Goal: Transaction & Acquisition: Purchase product/service

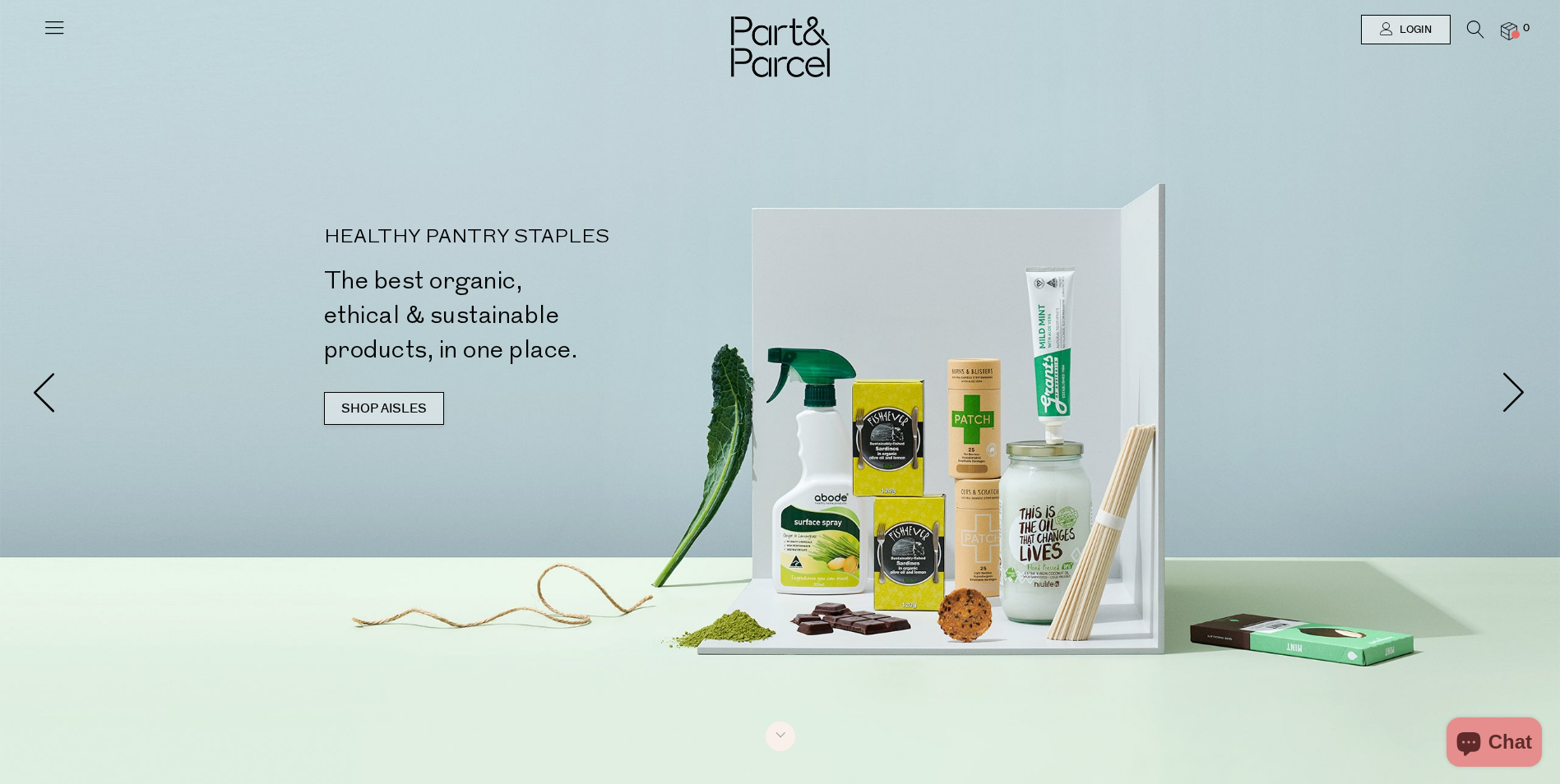
click at [375, 408] on link "SHOP AISLES" at bounding box center [385, 409] width 120 height 33
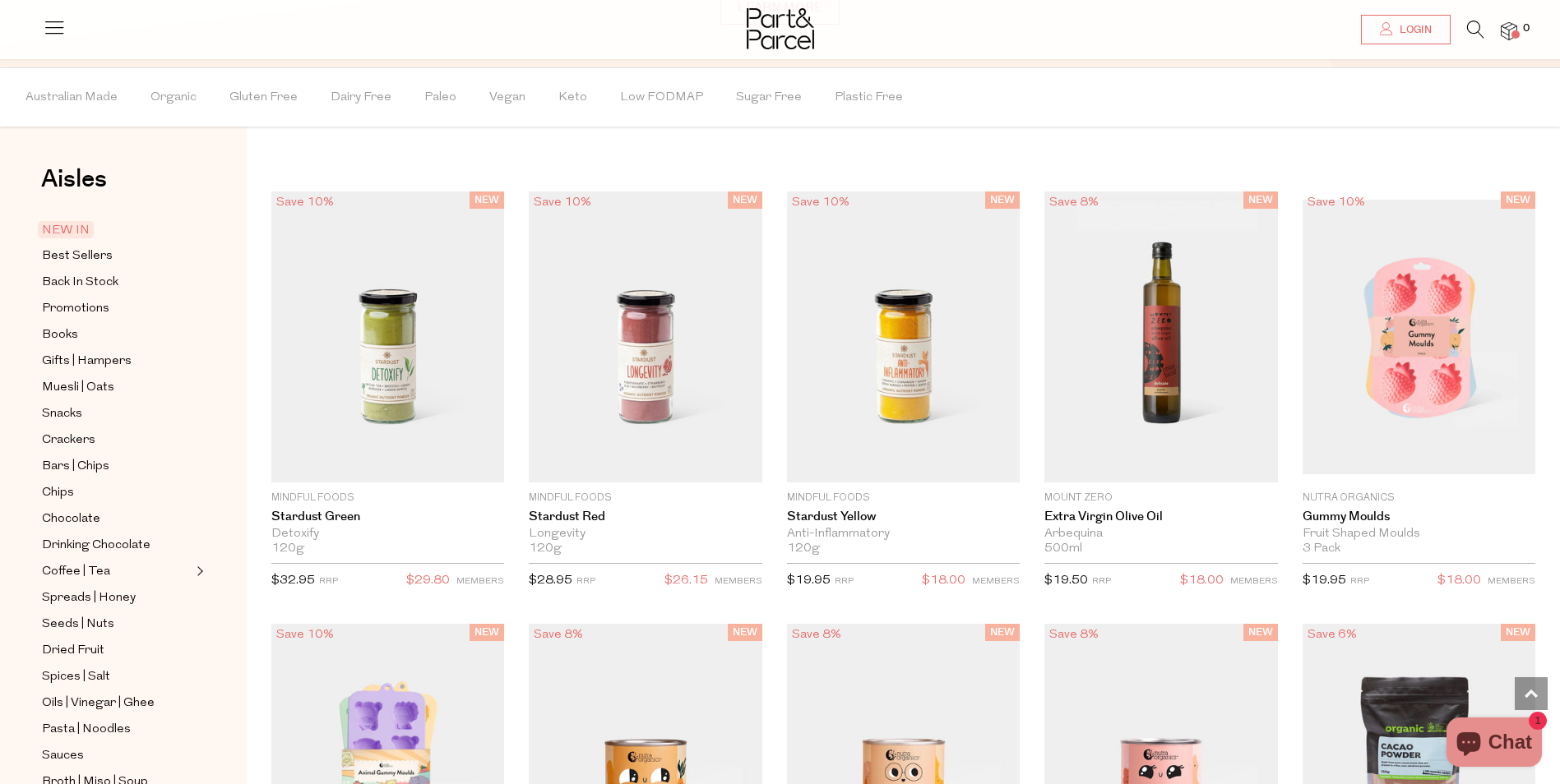
scroll to position [1435, 0]
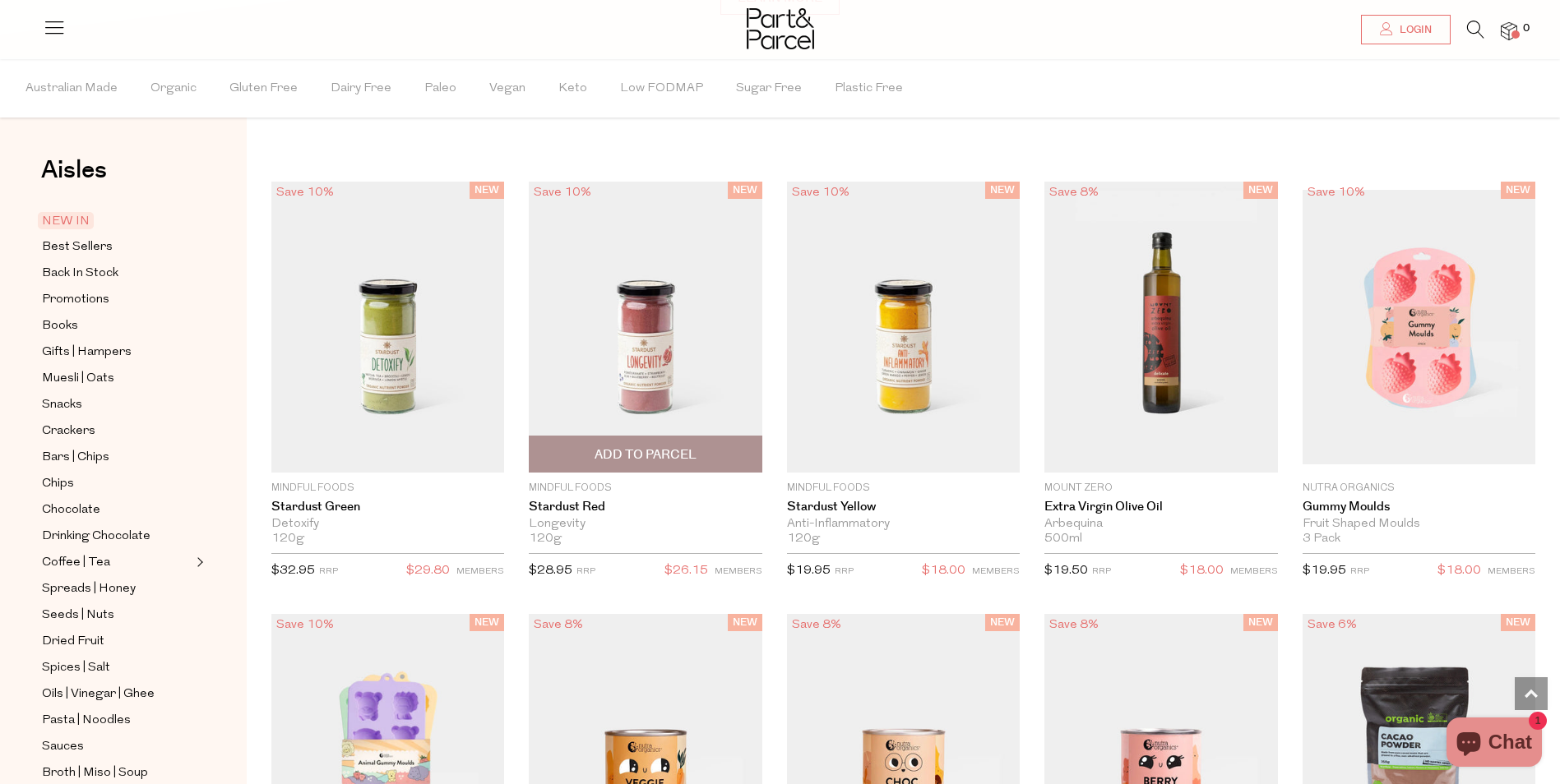
click at [675, 392] on img at bounding box center [644, 327] width 233 height 291
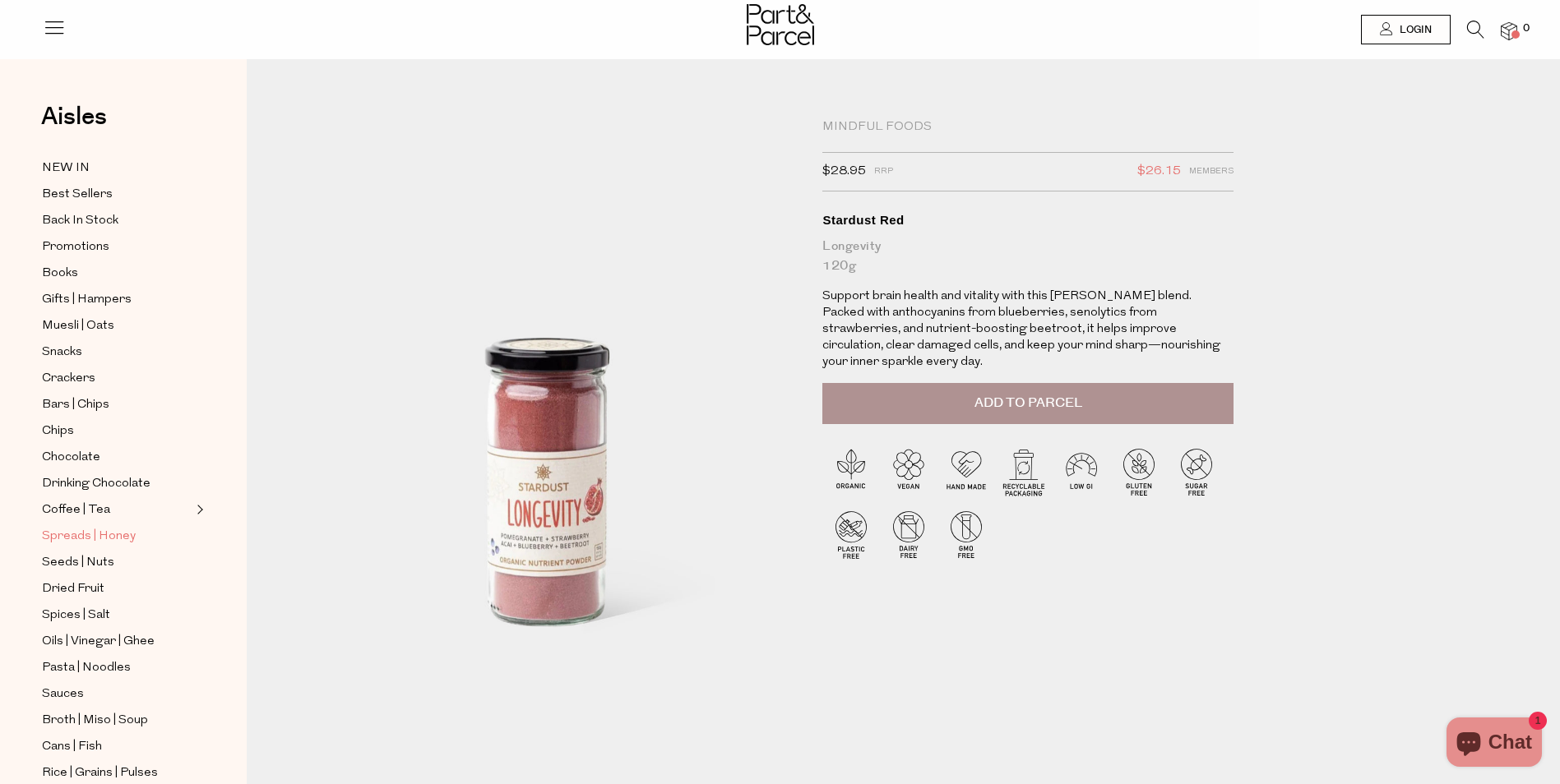
click at [92, 527] on span "Spreads | Honey" at bounding box center [89, 537] width 93 height 20
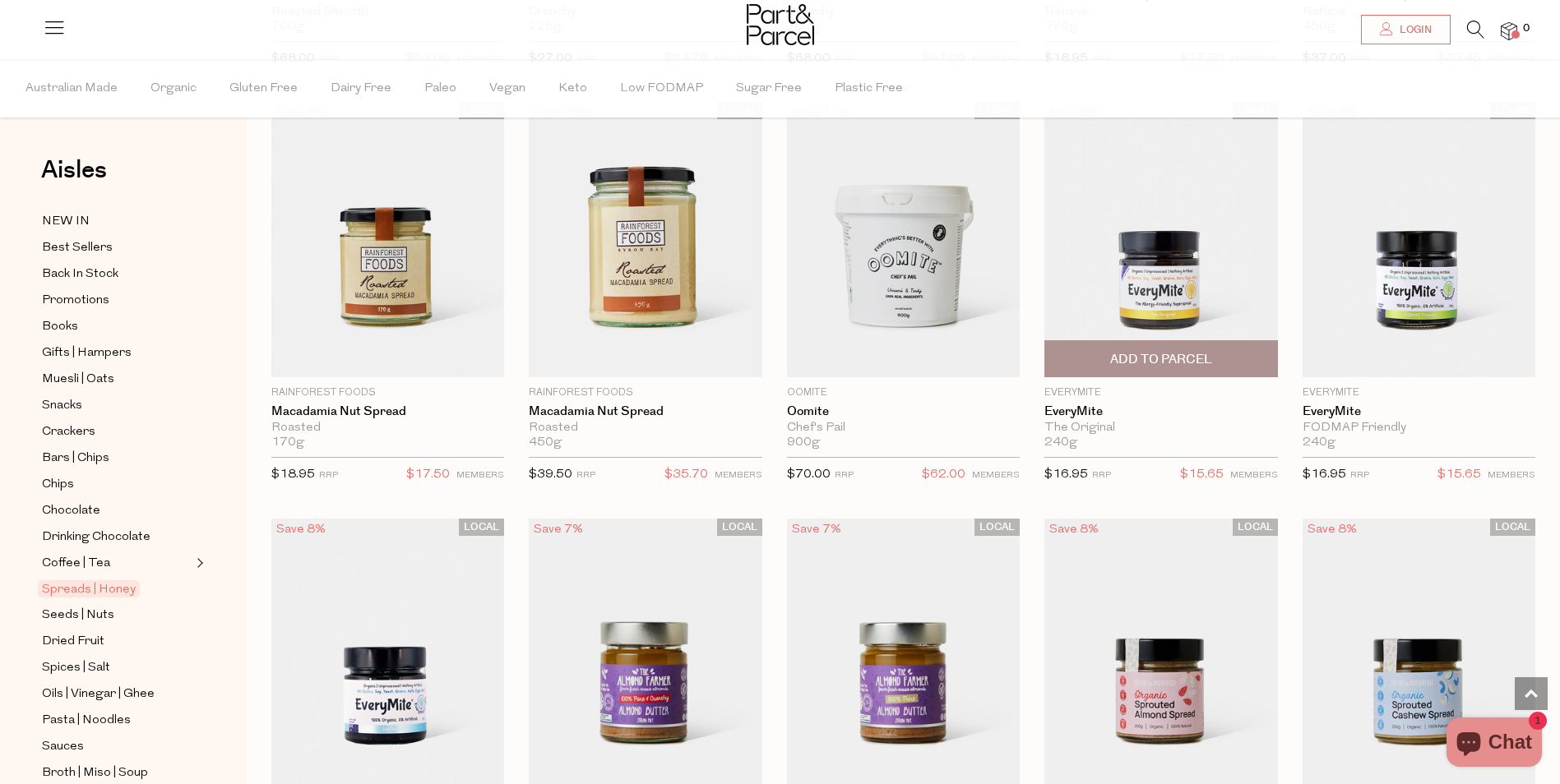
scroll to position [1726, 0]
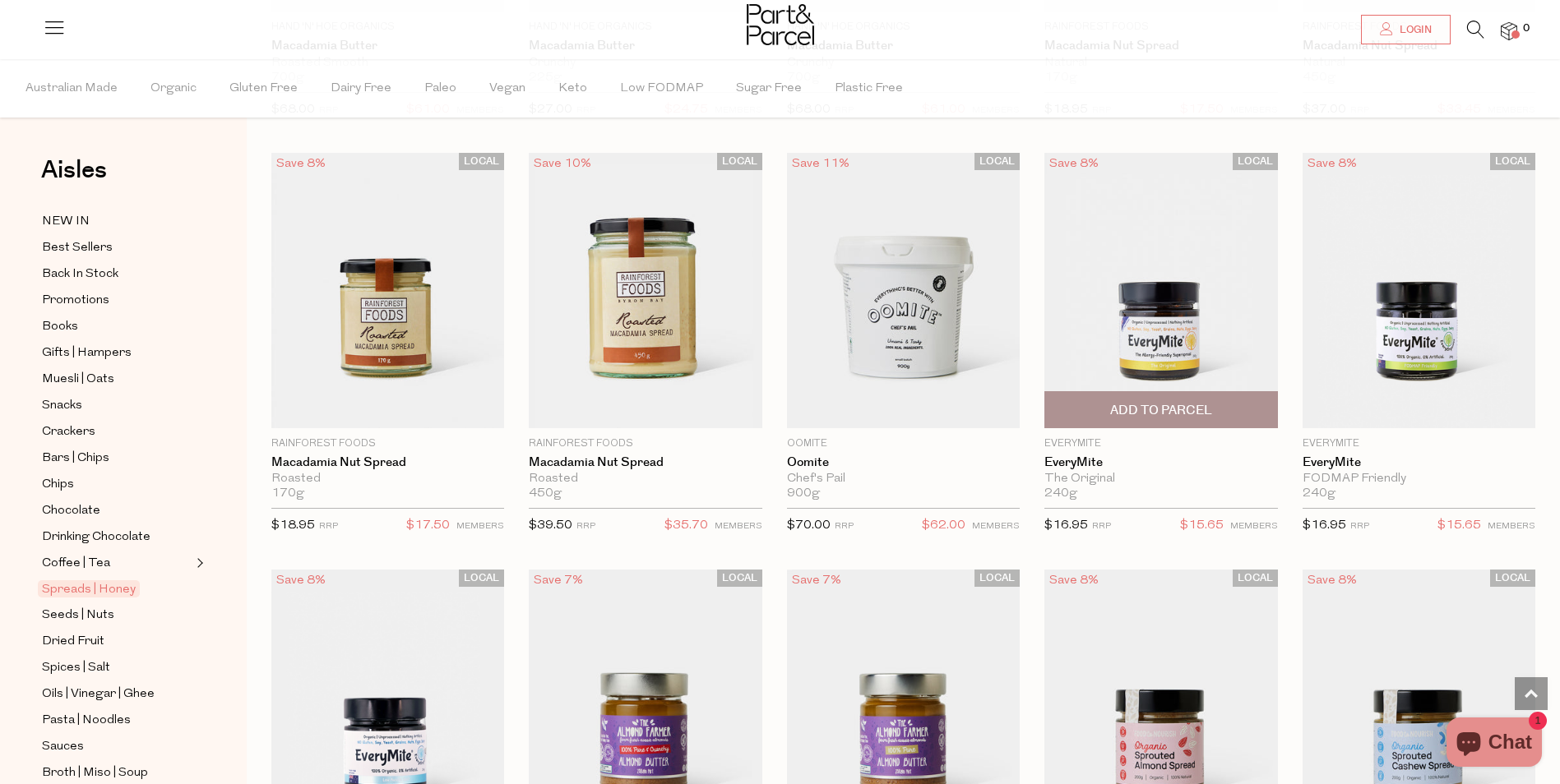
click at [1161, 347] on img at bounding box center [1160, 290] width 233 height 276
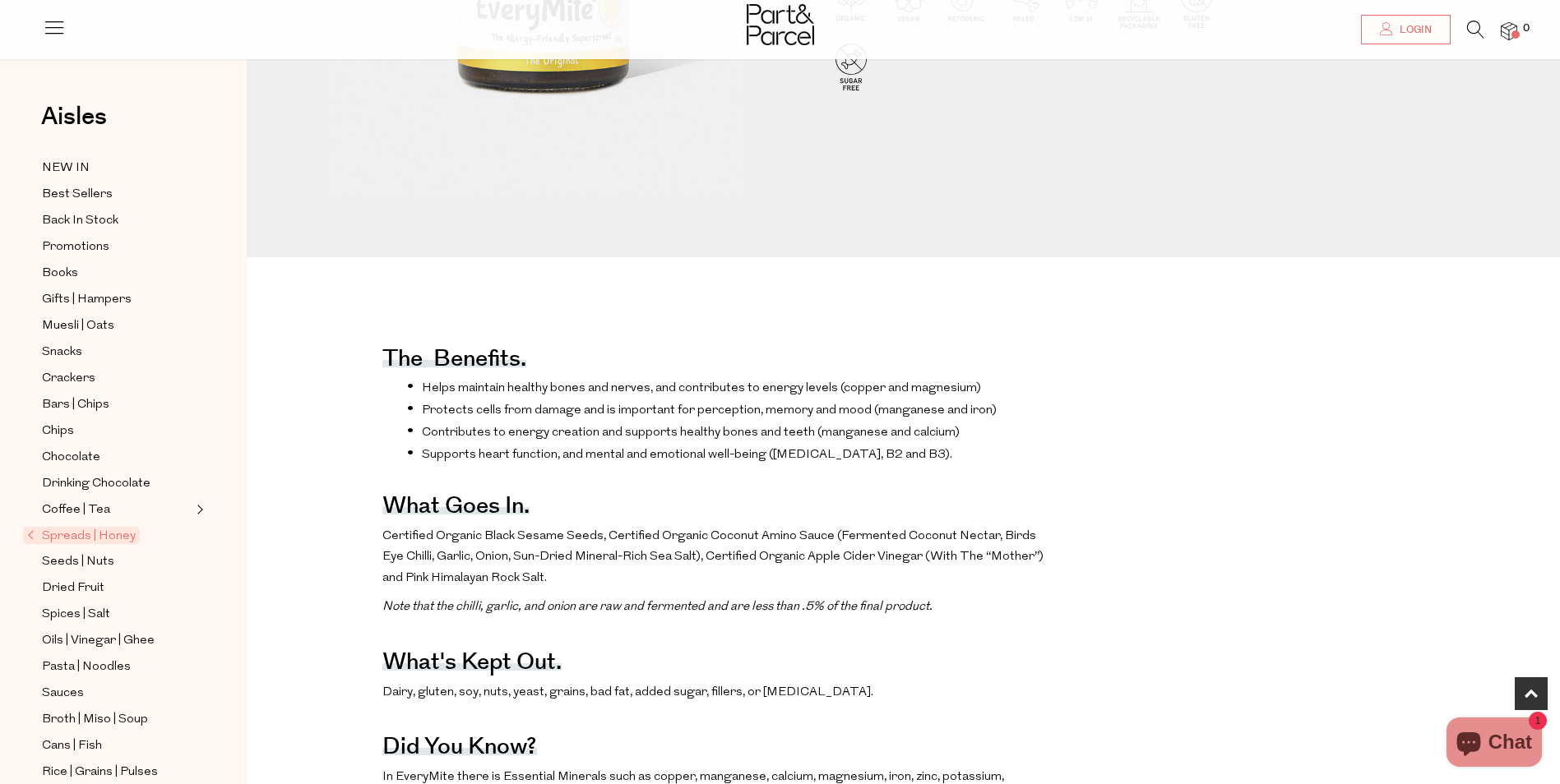
scroll to position [576, 0]
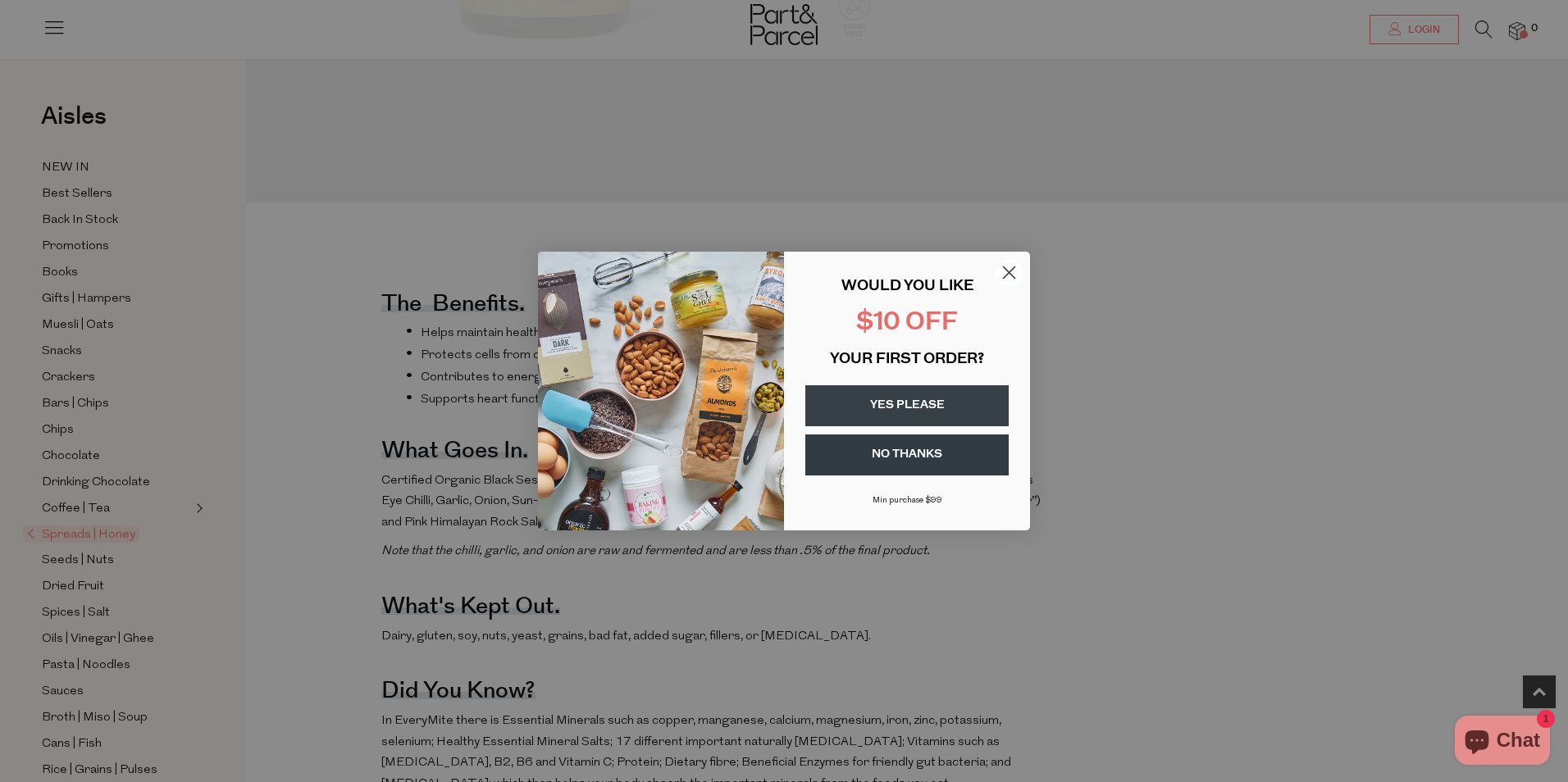
click at [1012, 271] on circle "Close dialog" at bounding box center [1009, 272] width 27 height 27
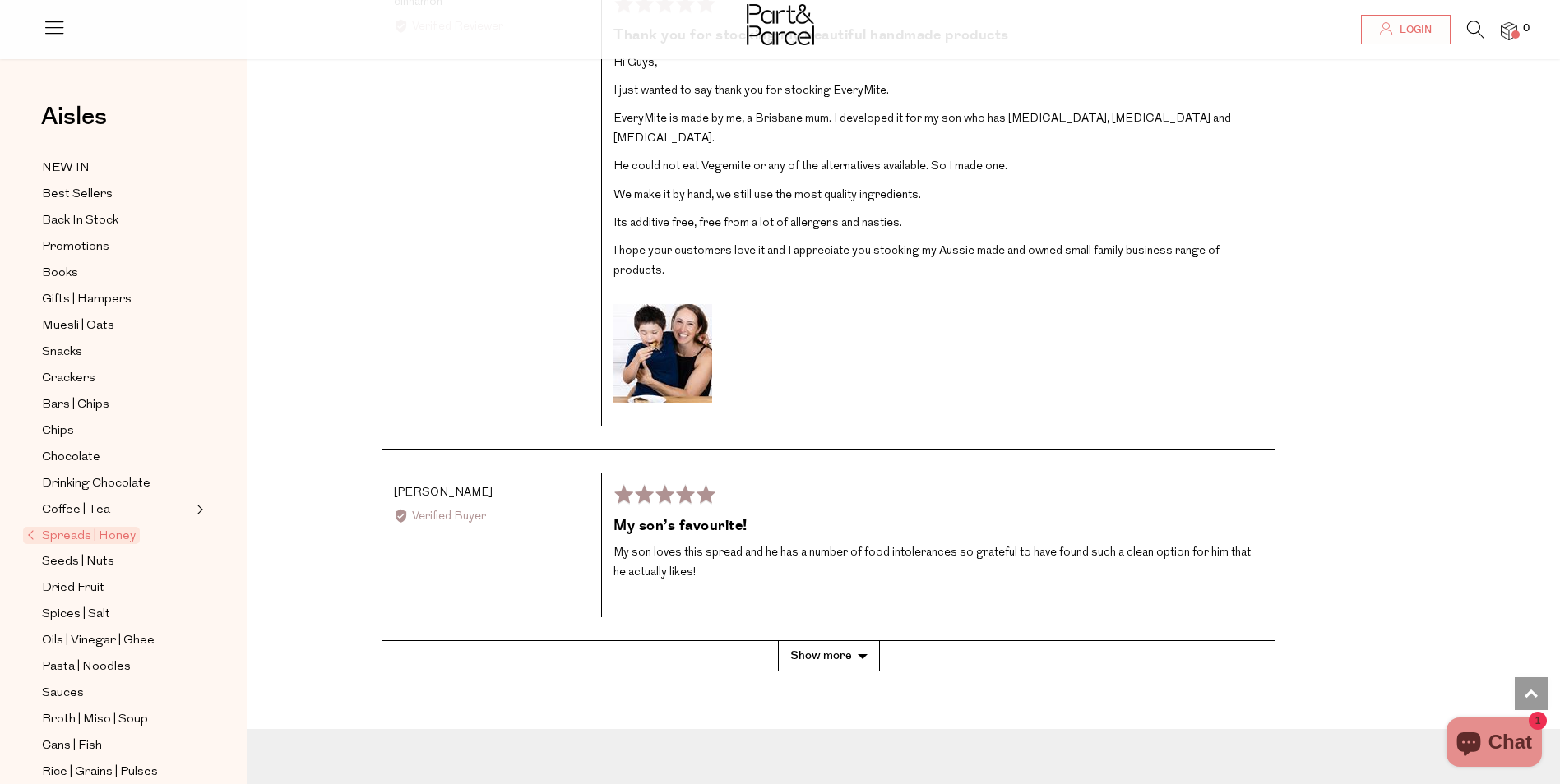
scroll to position [3288, 0]
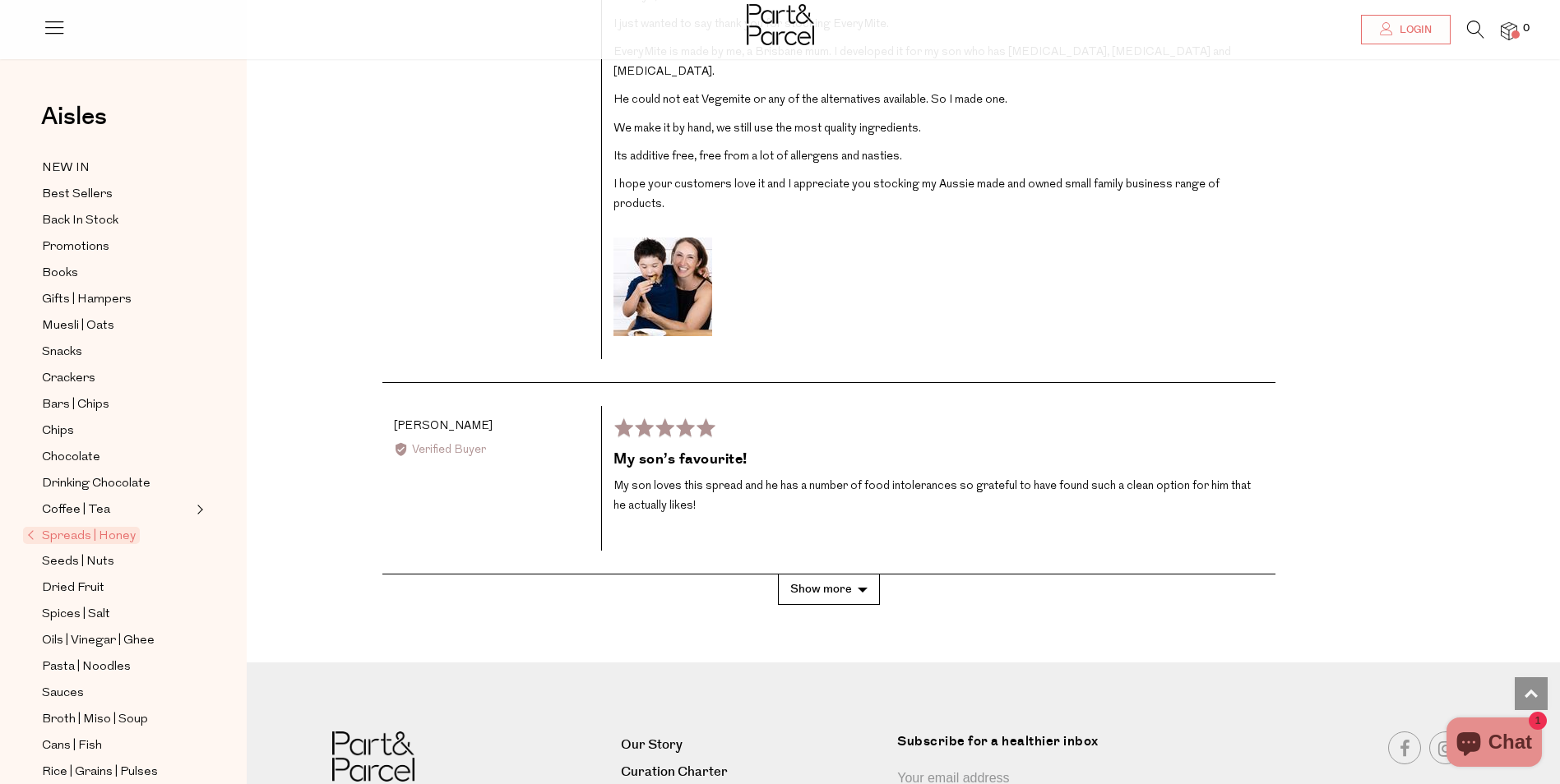
click at [853, 599] on button "Show more" at bounding box center [829, 590] width 102 height 31
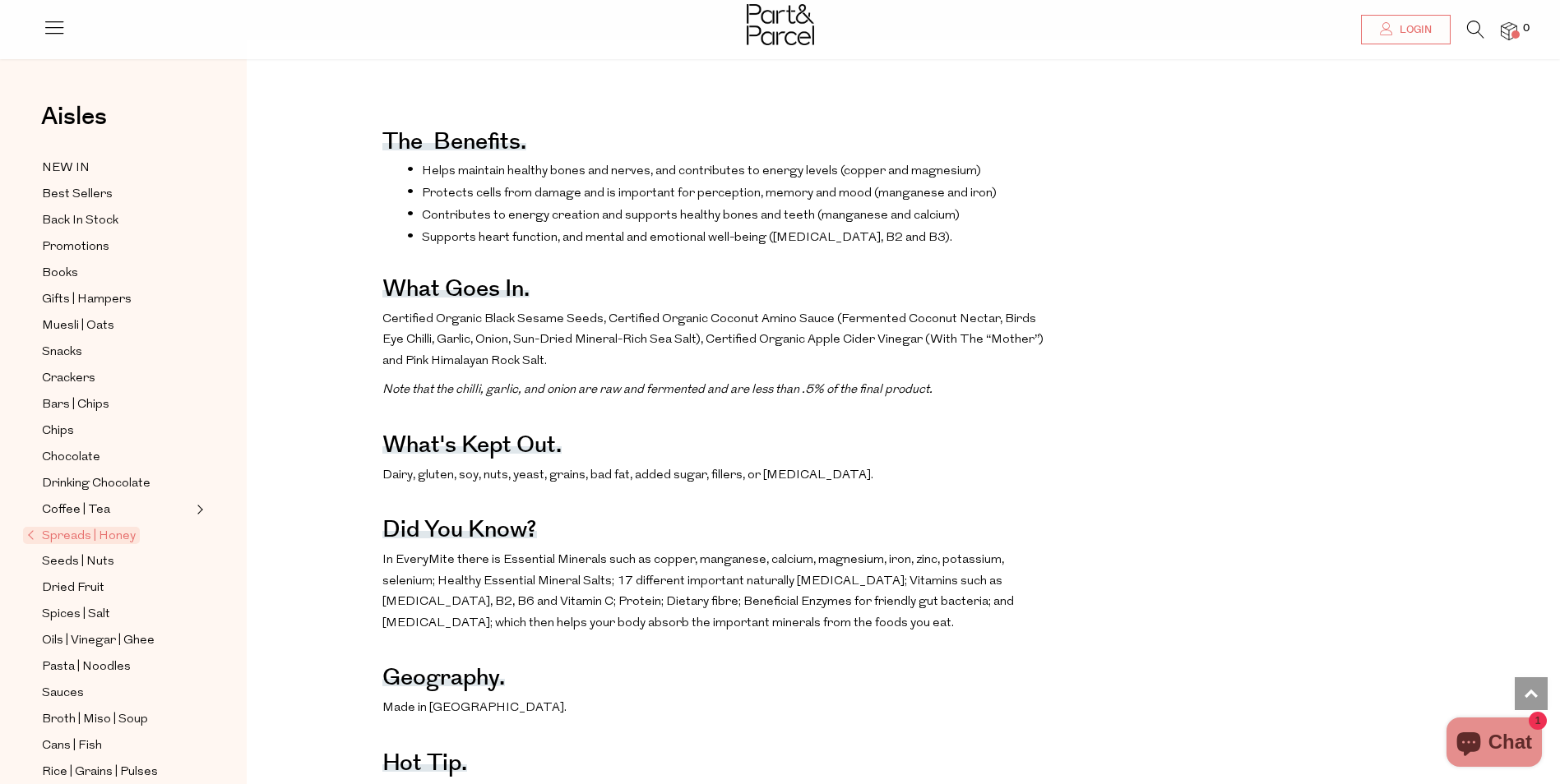
scroll to position [0, 0]
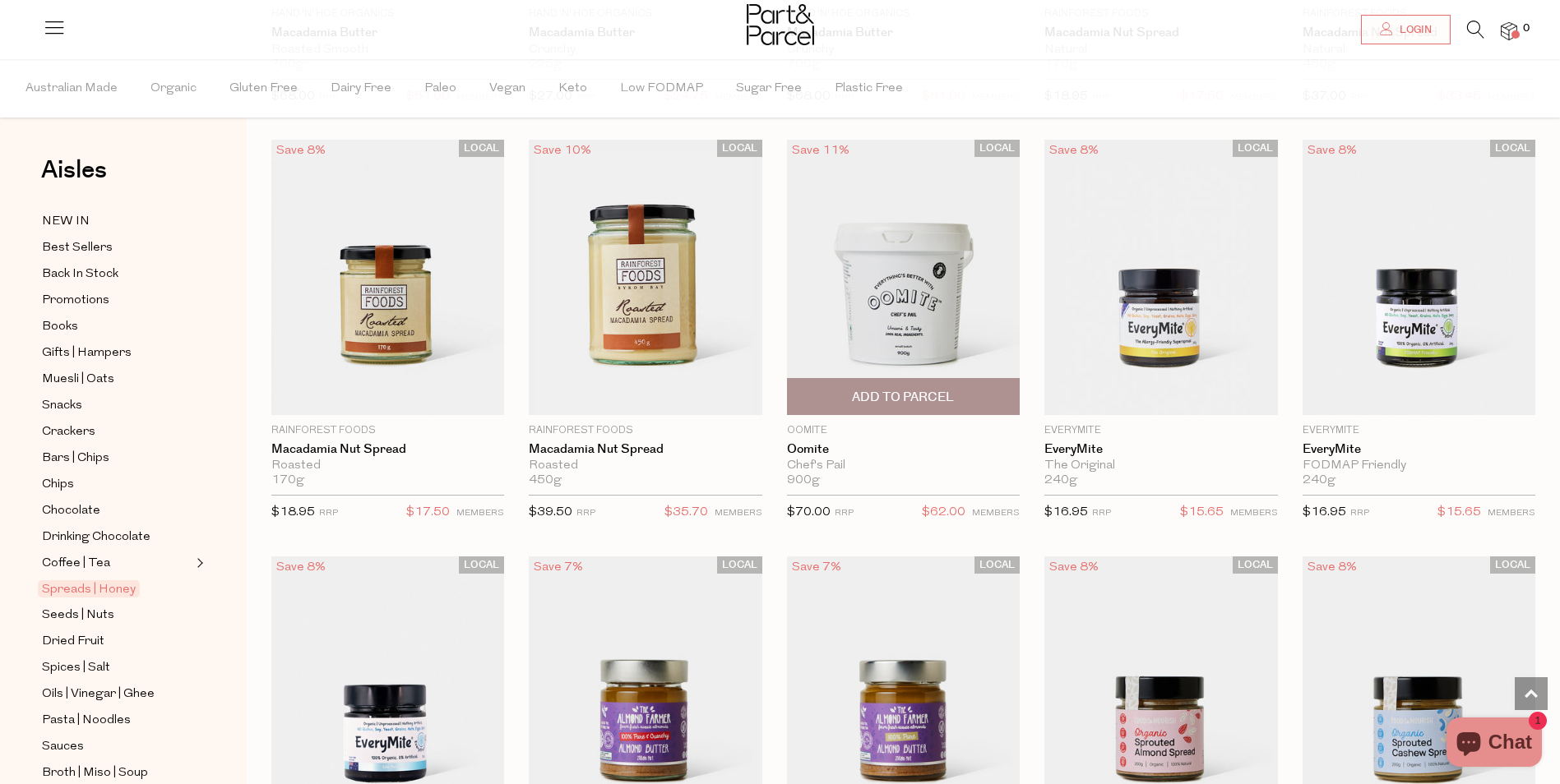
scroll to position [1726, 0]
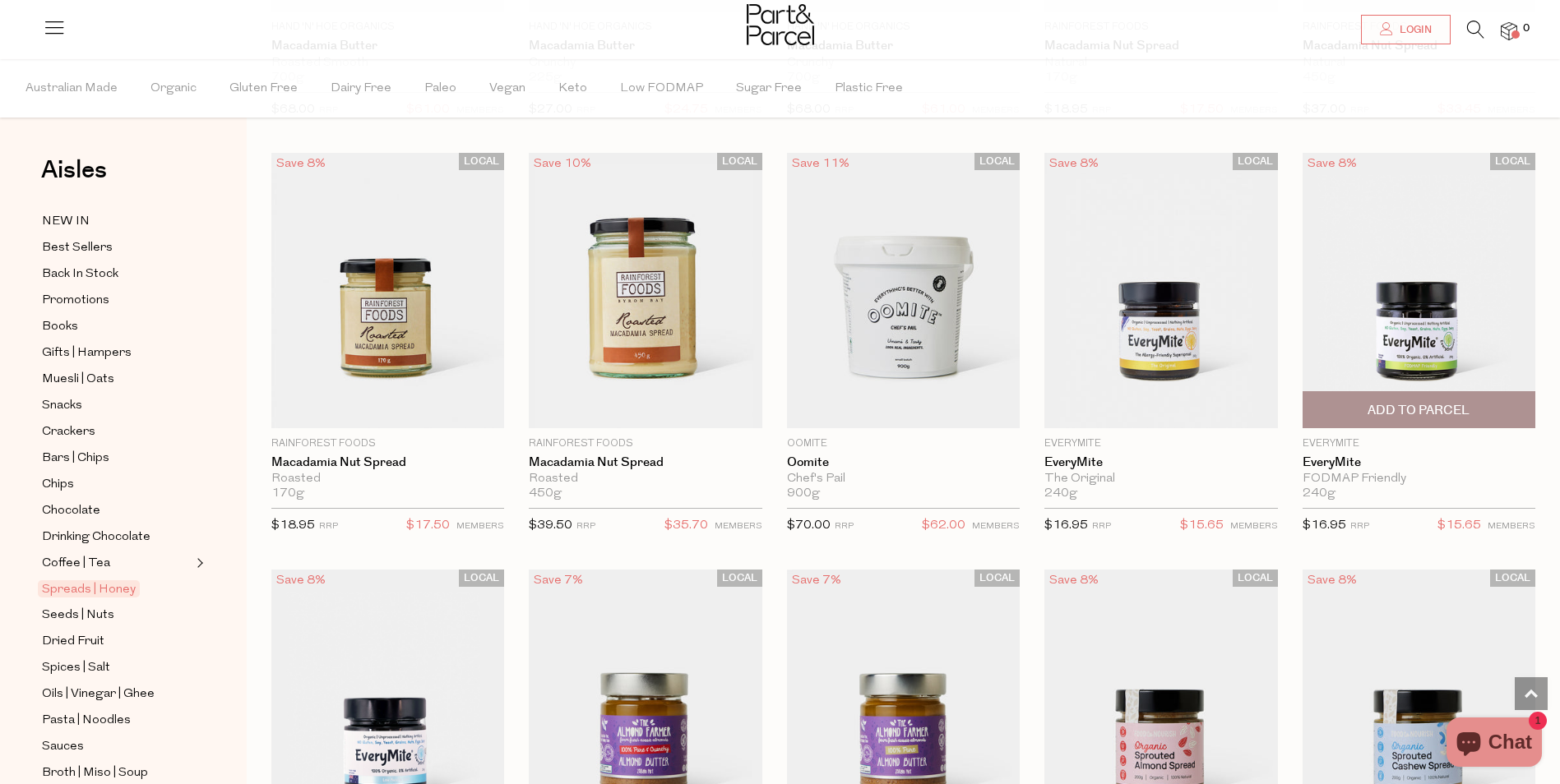
click at [1417, 347] on img at bounding box center [1419, 290] width 233 height 276
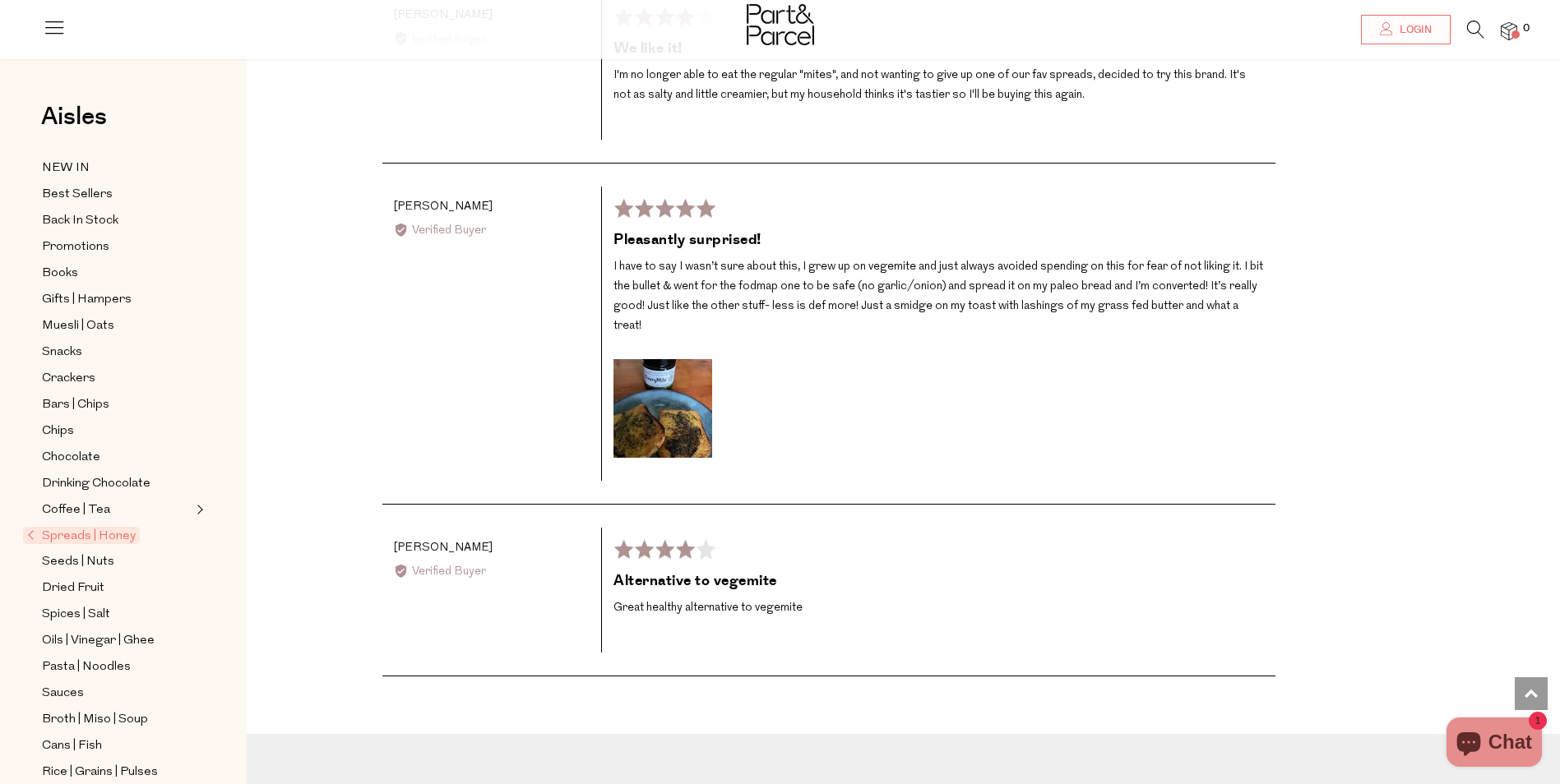
scroll to position [3452, 0]
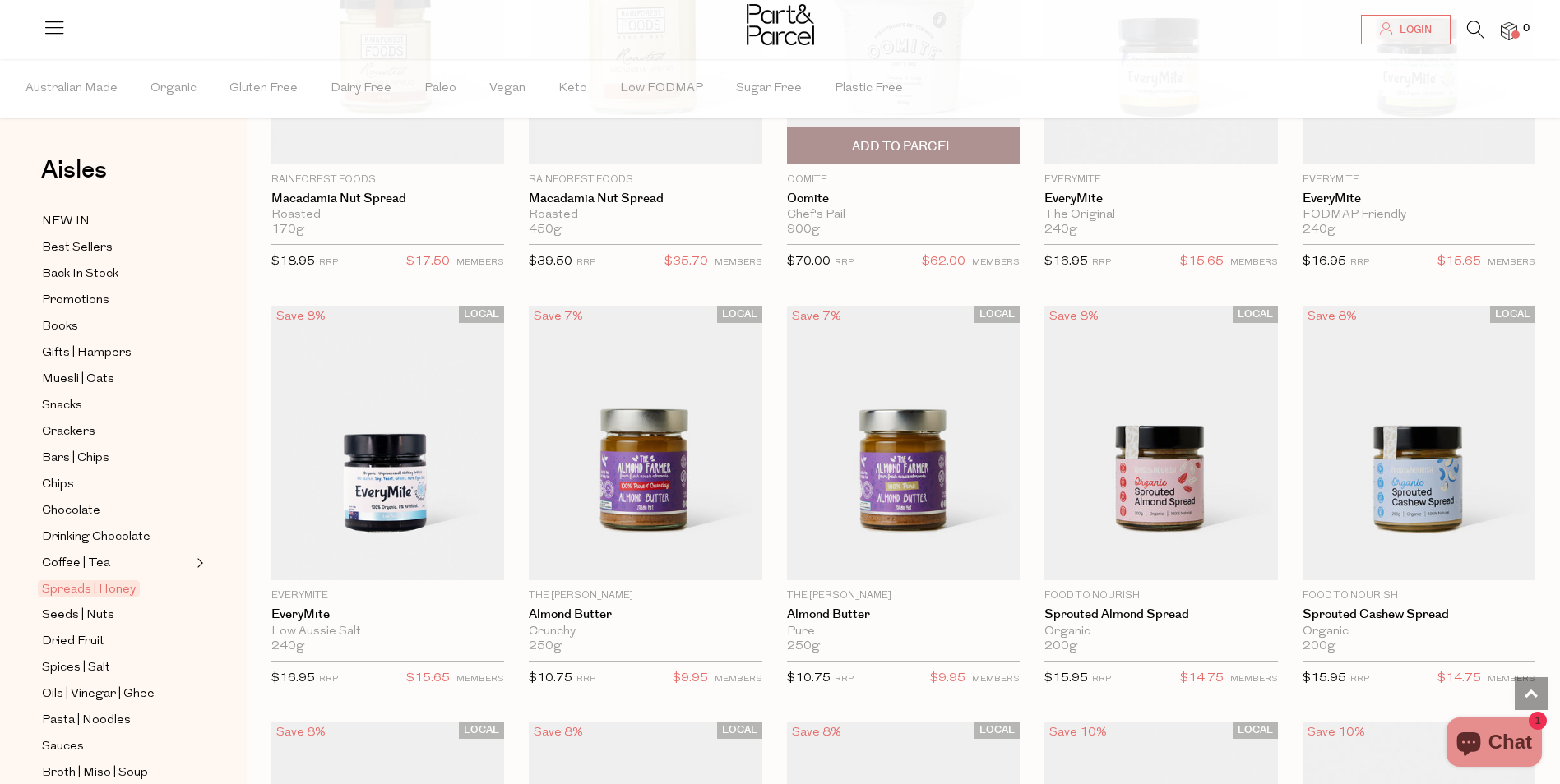
scroll to position [2136, 0]
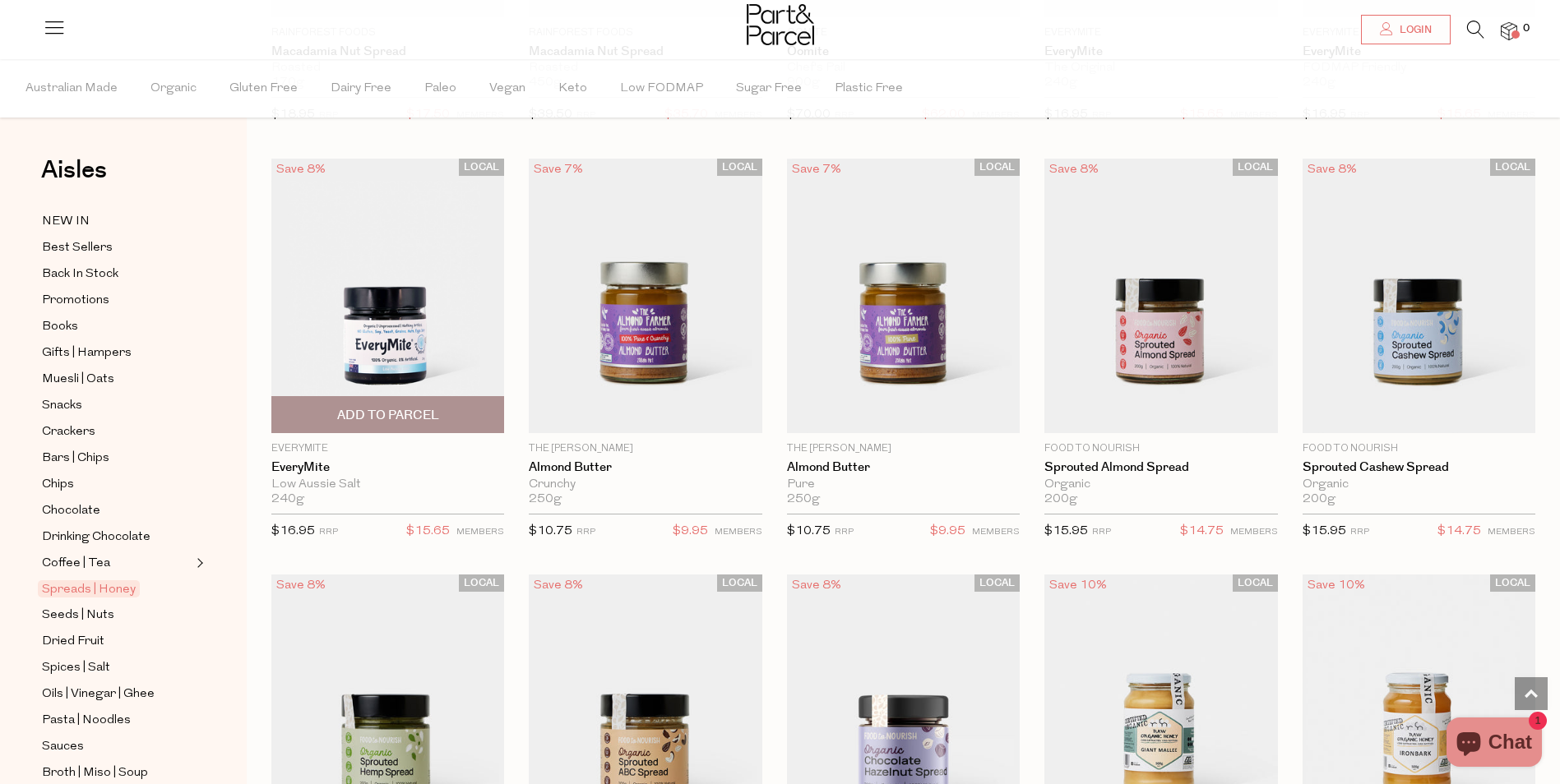
click at [388, 365] on img at bounding box center [387, 296] width 233 height 276
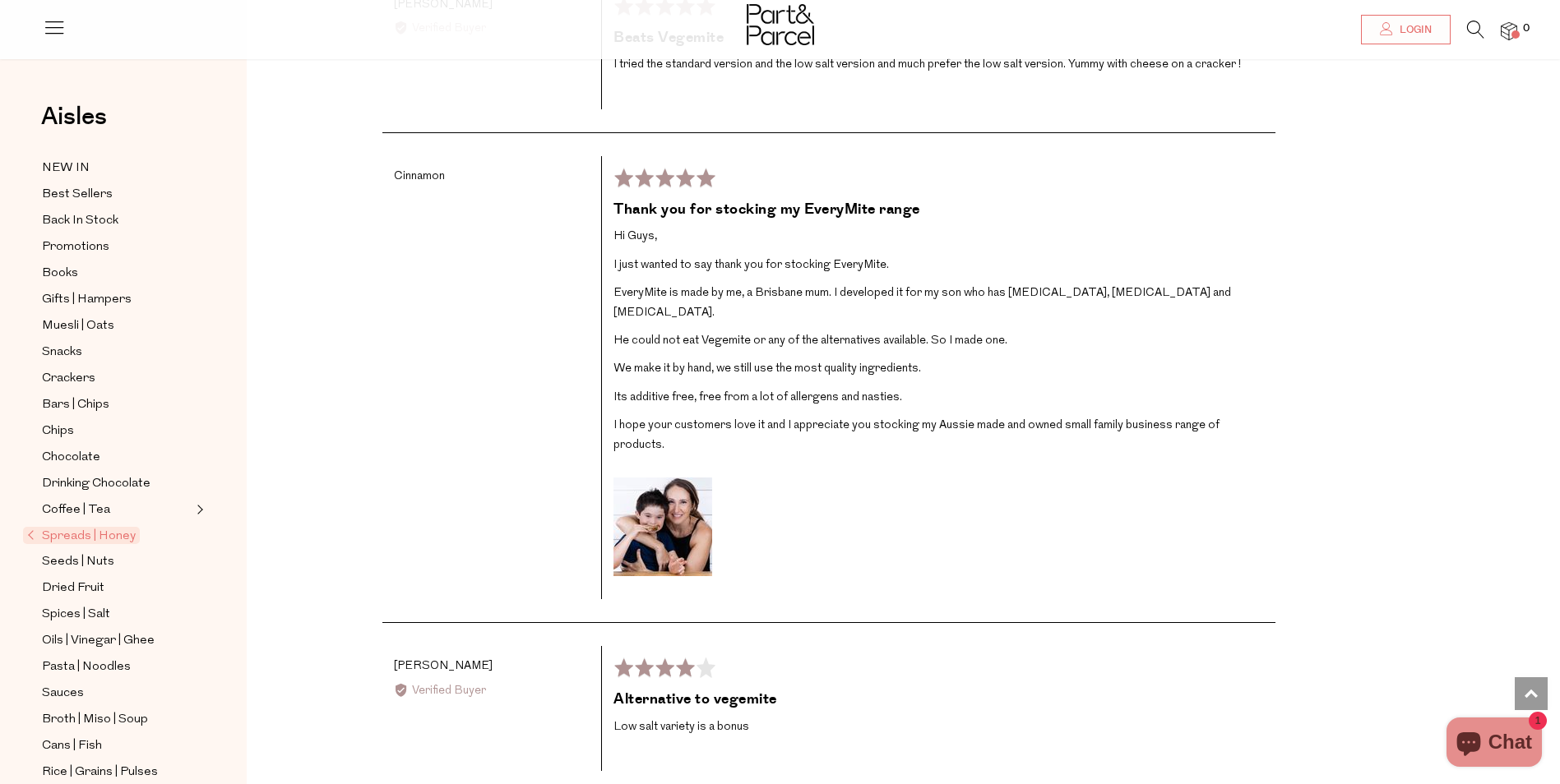
scroll to position [3041, 0]
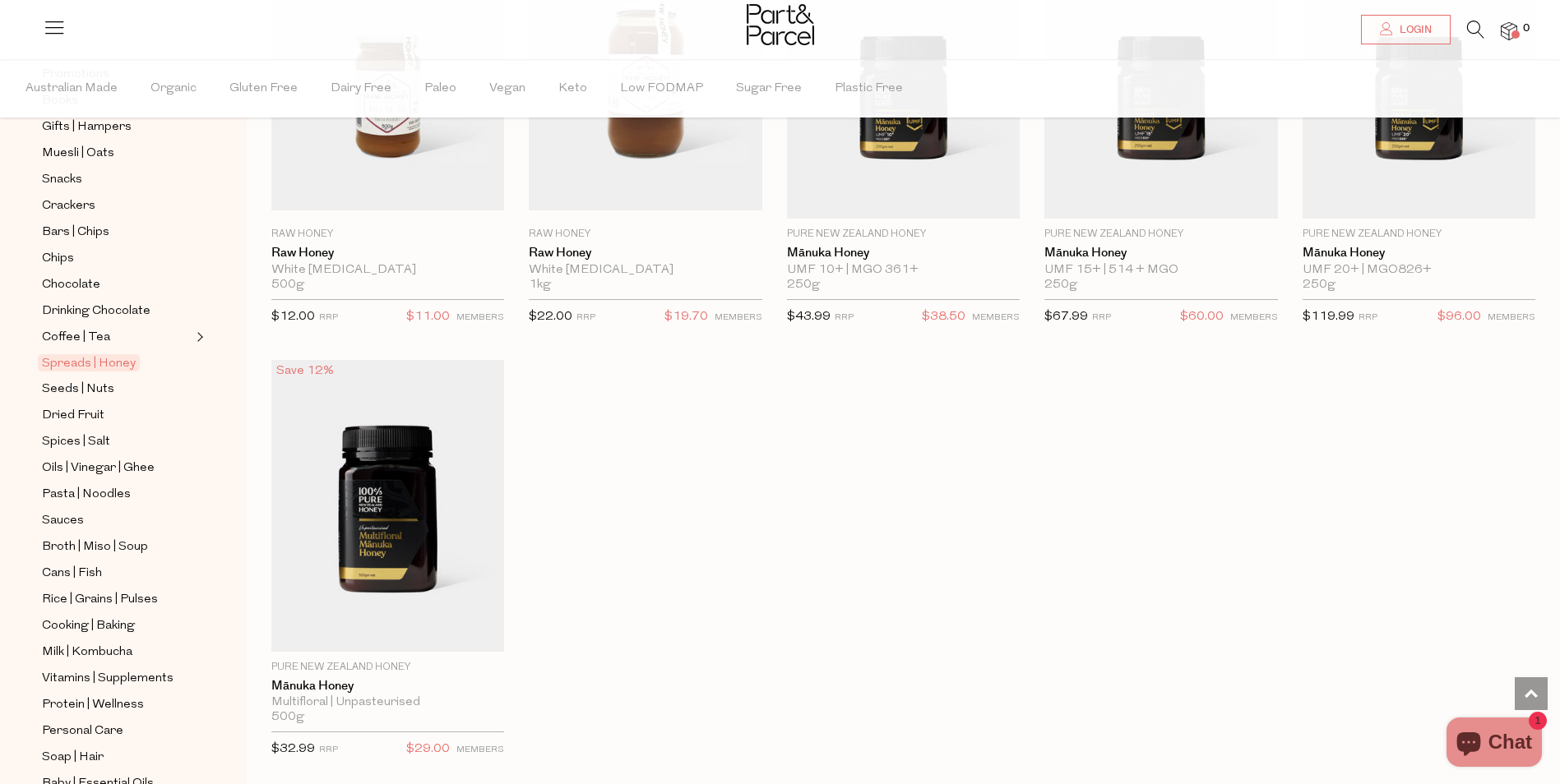
scroll to position [329, 0]
